Goal: Transaction & Acquisition: Purchase product/service

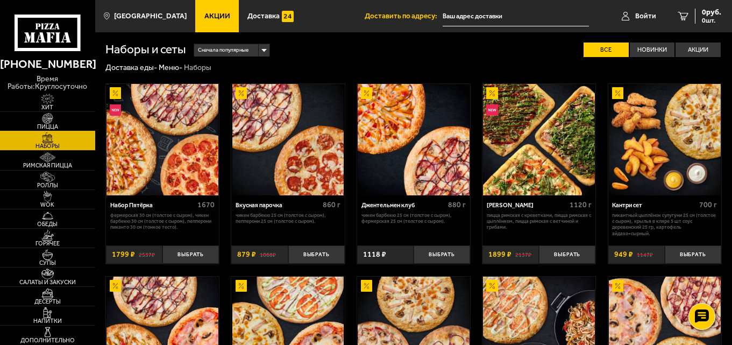
click at [50, 122] on img at bounding box center [47, 118] width 29 height 11
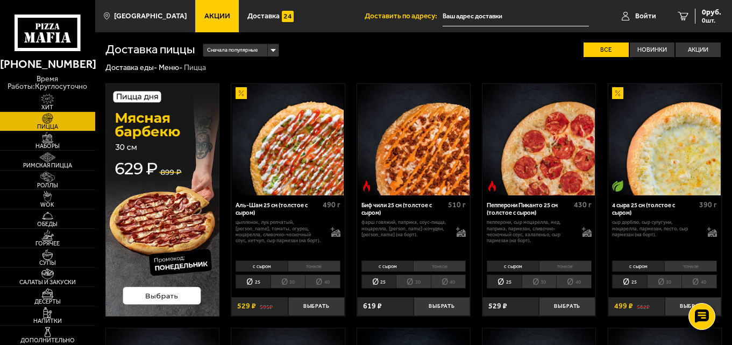
click at [547, 282] on li "30" at bounding box center [539, 281] width 35 height 14
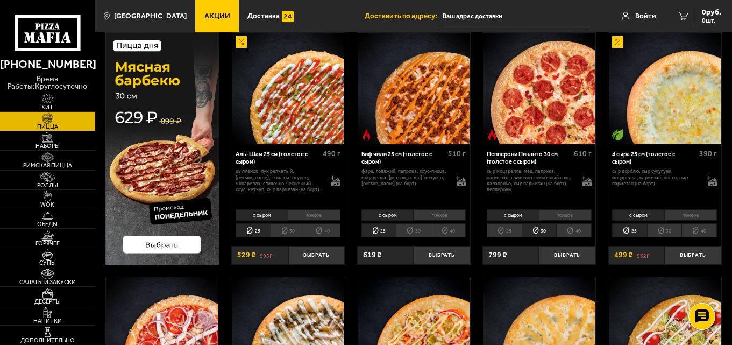
scroll to position [54, 0]
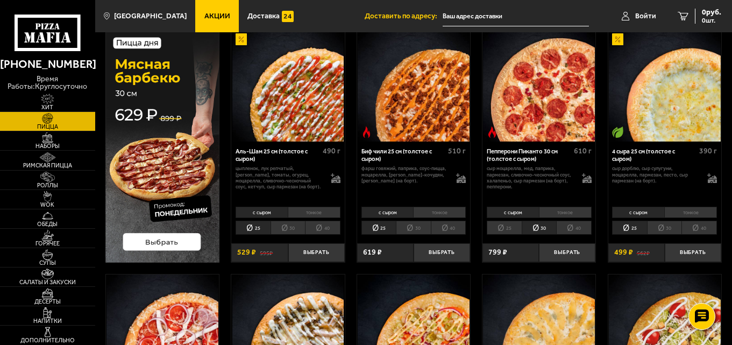
click at [665, 227] on li "30" at bounding box center [664, 228] width 35 height 14
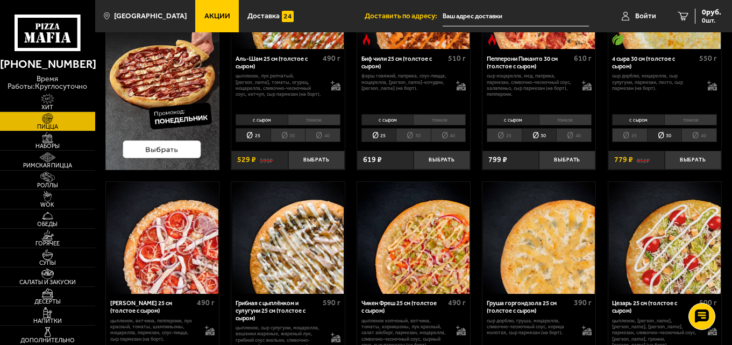
scroll to position [269, 0]
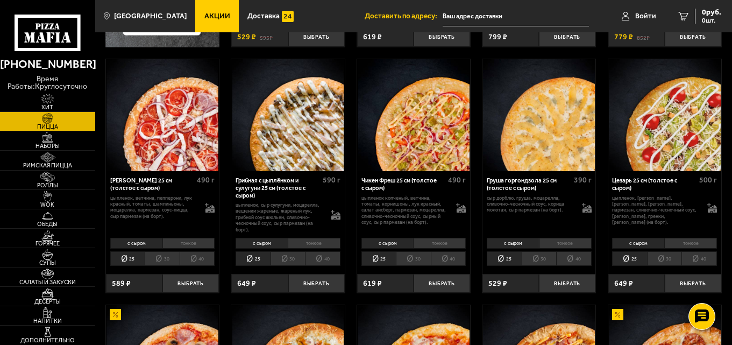
click at [290, 260] on li "30" at bounding box center [288, 258] width 35 height 14
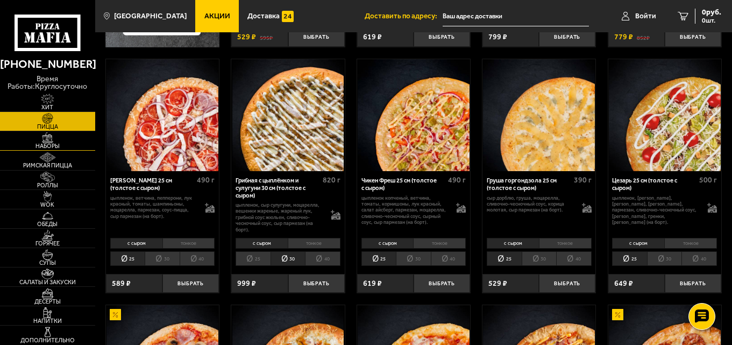
click at [59, 145] on span "Наборы" at bounding box center [47, 146] width 95 height 6
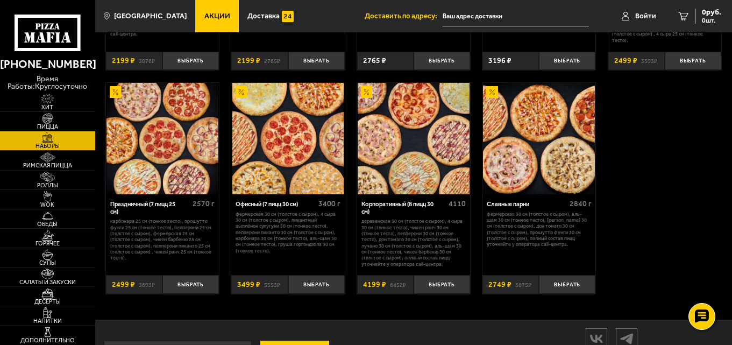
scroll to position [1184, 0]
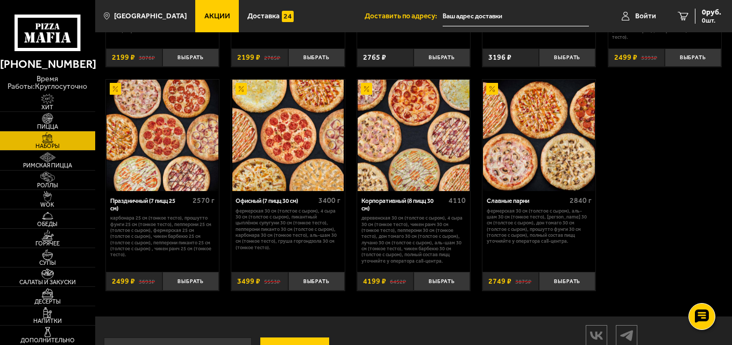
click at [385, 223] on p "Деревенская 30 см (толстое с сыром), 4 сыра 30 см (тонкое тесто), Чикен Ранч 30…" at bounding box center [414, 239] width 105 height 49
click at [378, 217] on p "Деревенская 30 см (толстое с сыром), 4 сыра 30 см (тонкое тесто), Чикен Ранч 30…" at bounding box center [414, 239] width 105 height 49
drag, startPoint x: 377, startPoint y: 217, endPoint x: 393, endPoint y: 217, distance: 15.6
click at [393, 217] on p "Деревенская 30 см (толстое с сыром), 4 сыра 30 см (тонкое тесто), Чикен Ранч 30…" at bounding box center [414, 239] width 105 height 49
click at [386, 224] on p "Деревенская 30 см (толстое с сыром), 4 сыра 30 см (тонкое тесто), Чикен Ранч 30…" at bounding box center [414, 239] width 105 height 49
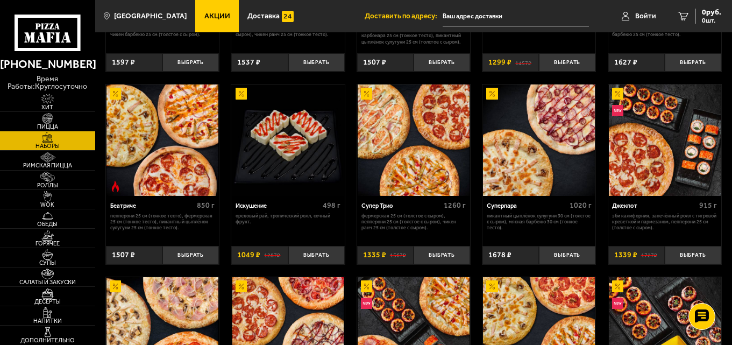
scroll to position [430, 0]
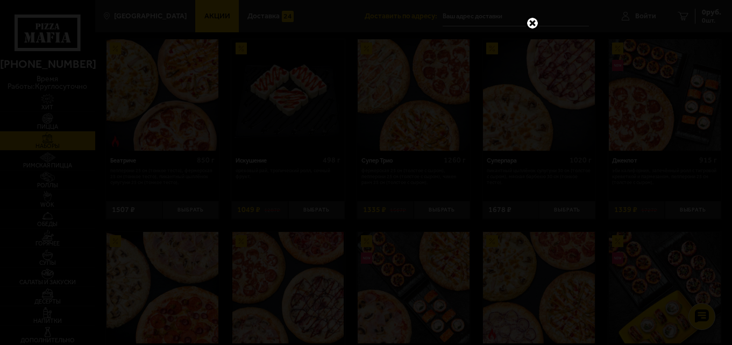
drag, startPoint x: 538, startPoint y: 23, endPoint x: 524, endPoint y: 40, distance: 21.9
click at [537, 23] on link at bounding box center [533, 23] width 14 height 14
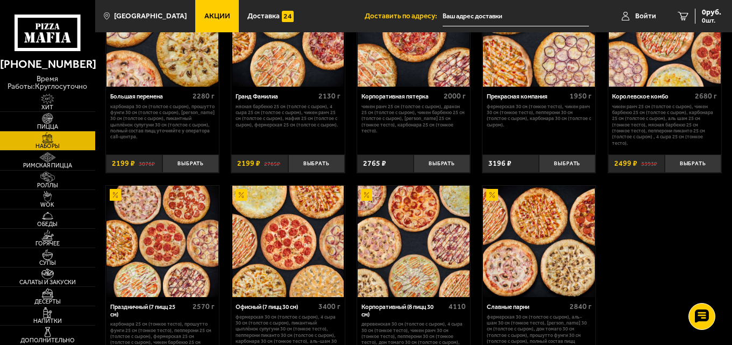
scroll to position [1223, 0]
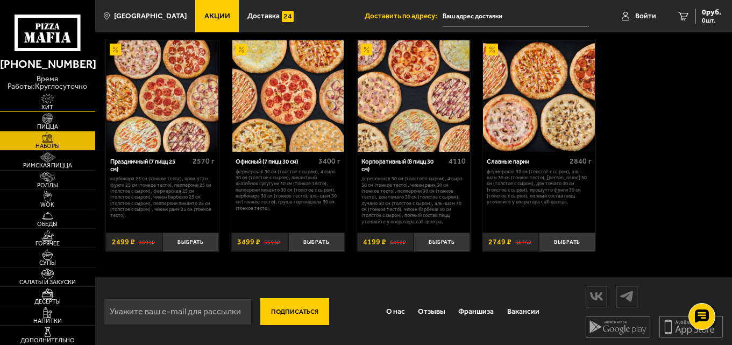
click at [48, 105] on span "Хит" at bounding box center [47, 107] width 95 height 6
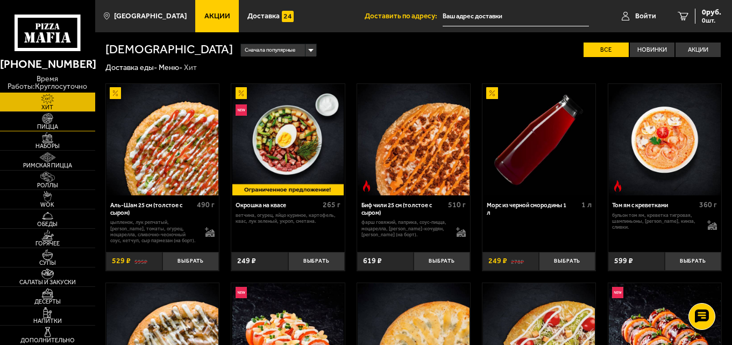
click at [43, 123] on img at bounding box center [47, 118] width 29 height 11
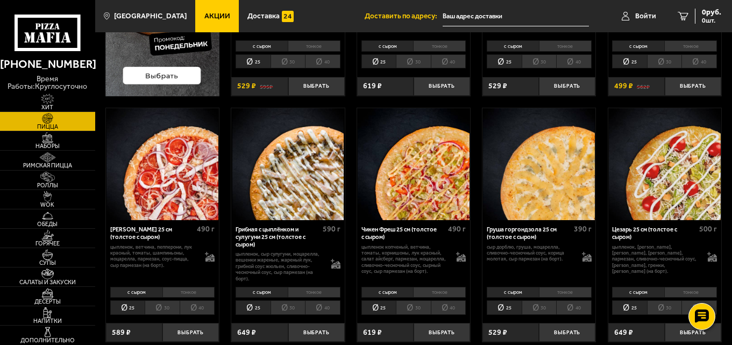
scroll to position [161, 0]
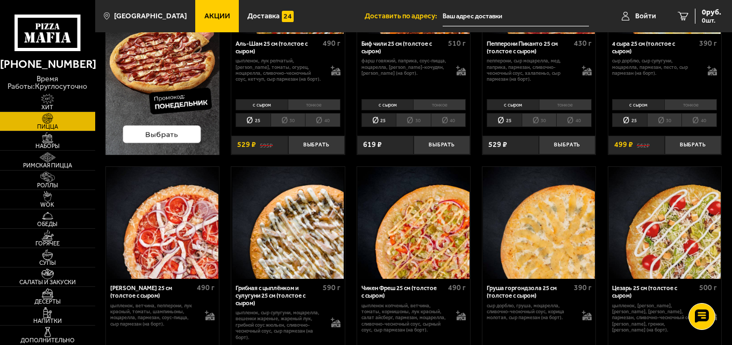
click at [216, 15] on span "Акции" at bounding box center [217, 16] width 26 height 8
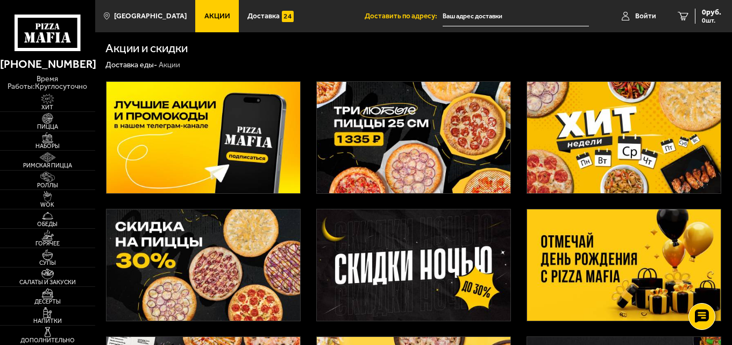
click at [451, 162] on img at bounding box center [414, 137] width 194 height 111
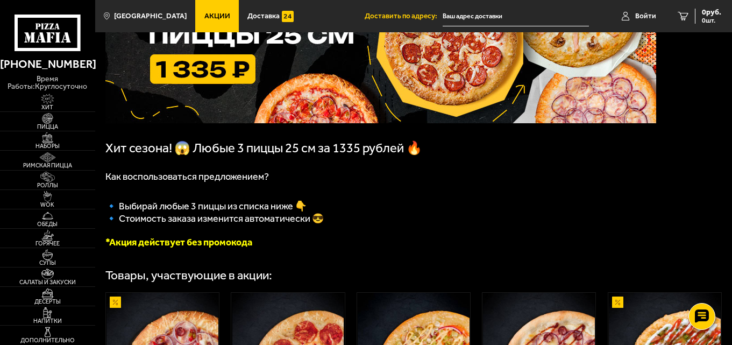
scroll to position [161, 0]
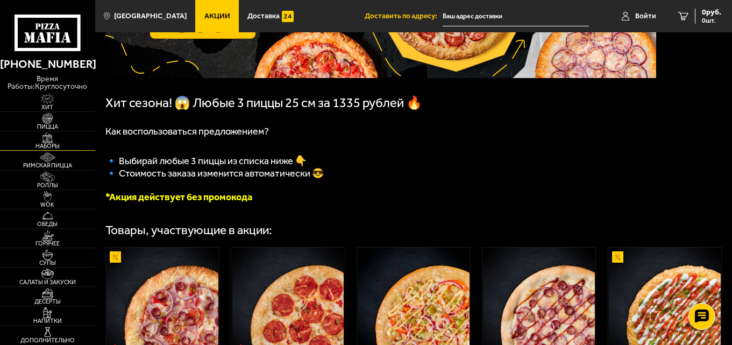
click at [57, 140] on img at bounding box center [47, 137] width 29 height 11
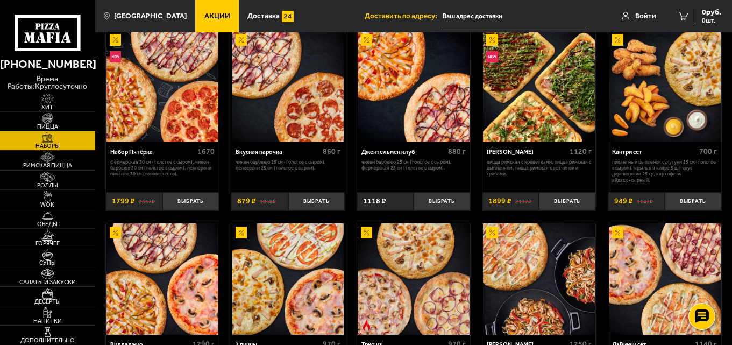
scroll to position [54, 0]
